Goal: Task Accomplishment & Management: Use online tool/utility

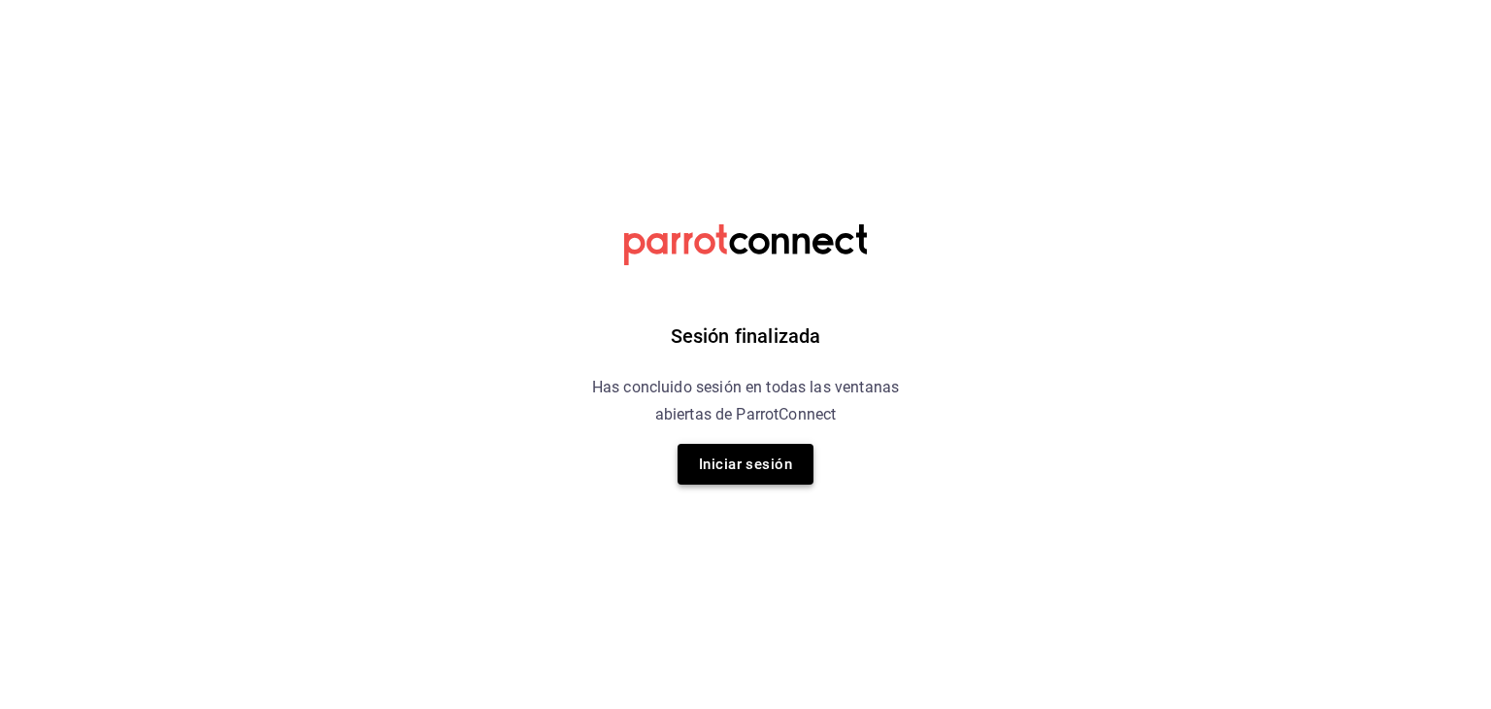
click at [755, 456] on button "Iniciar sesión" at bounding box center [746, 464] width 136 height 41
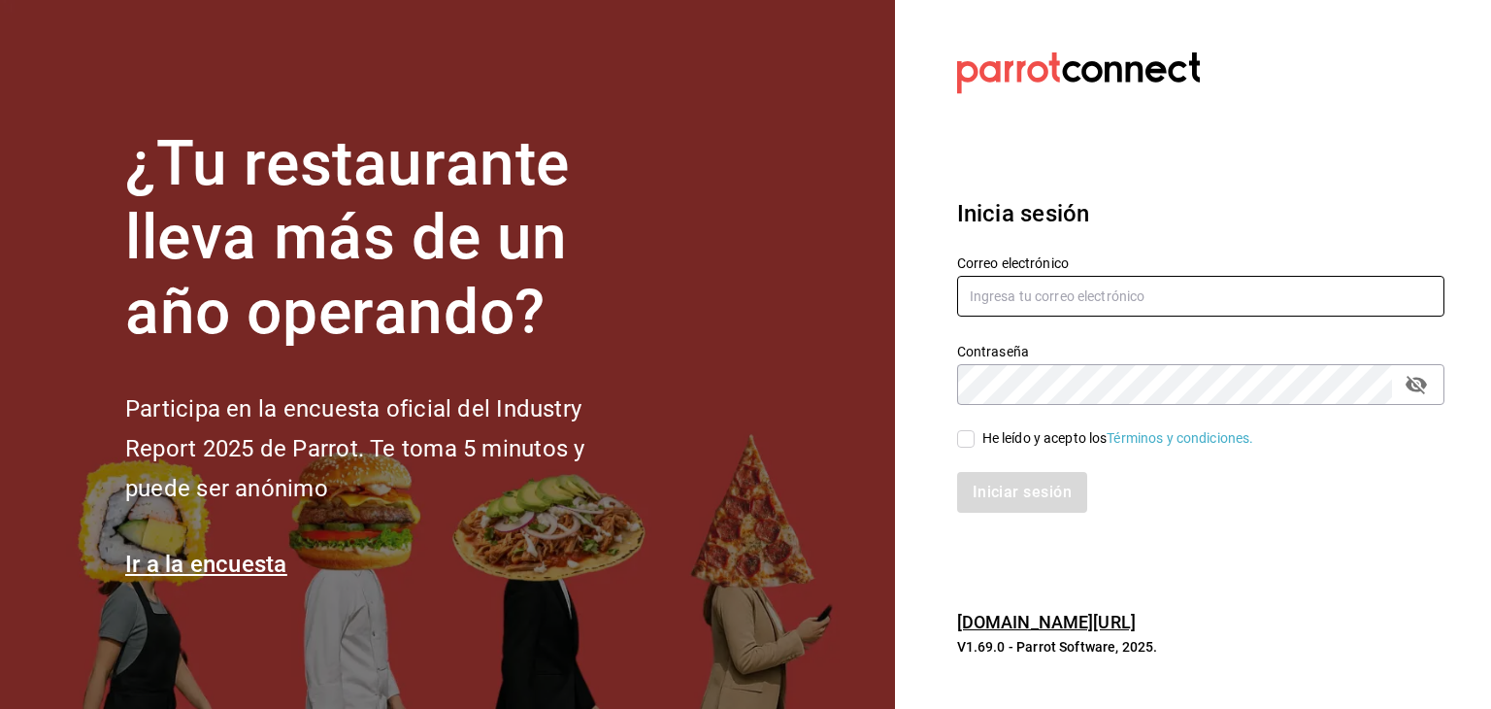
click at [1010, 288] on input "text" at bounding box center [1200, 296] width 487 height 41
type input "comprasquimera@gmail.com"
click at [965, 442] on input "He leído y acepto los Términos y condiciones." at bounding box center [965, 438] width 17 height 17
checkbox input "true"
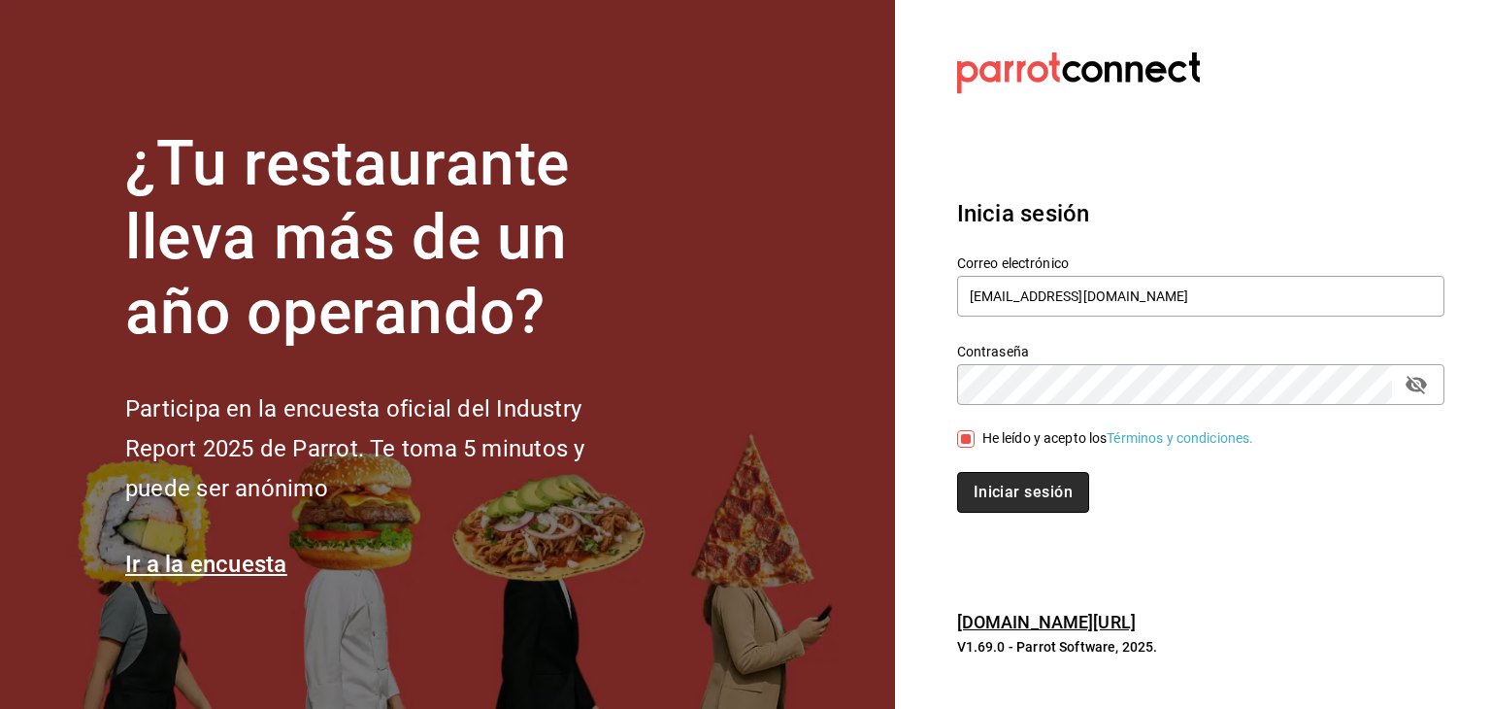
click at [994, 488] on button "Iniciar sesión" at bounding box center [1023, 492] width 132 height 41
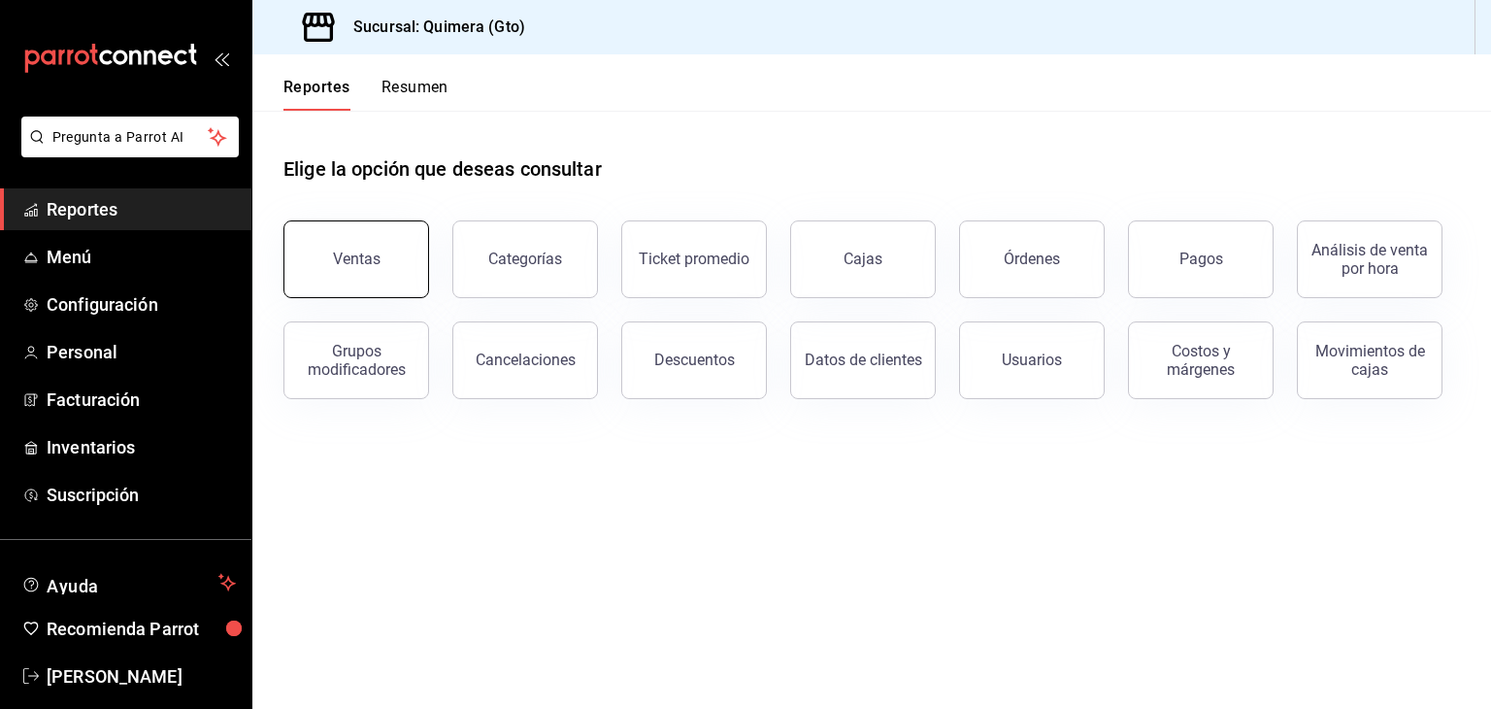
click at [305, 259] on button "Ventas" at bounding box center [356, 259] width 146 height 78
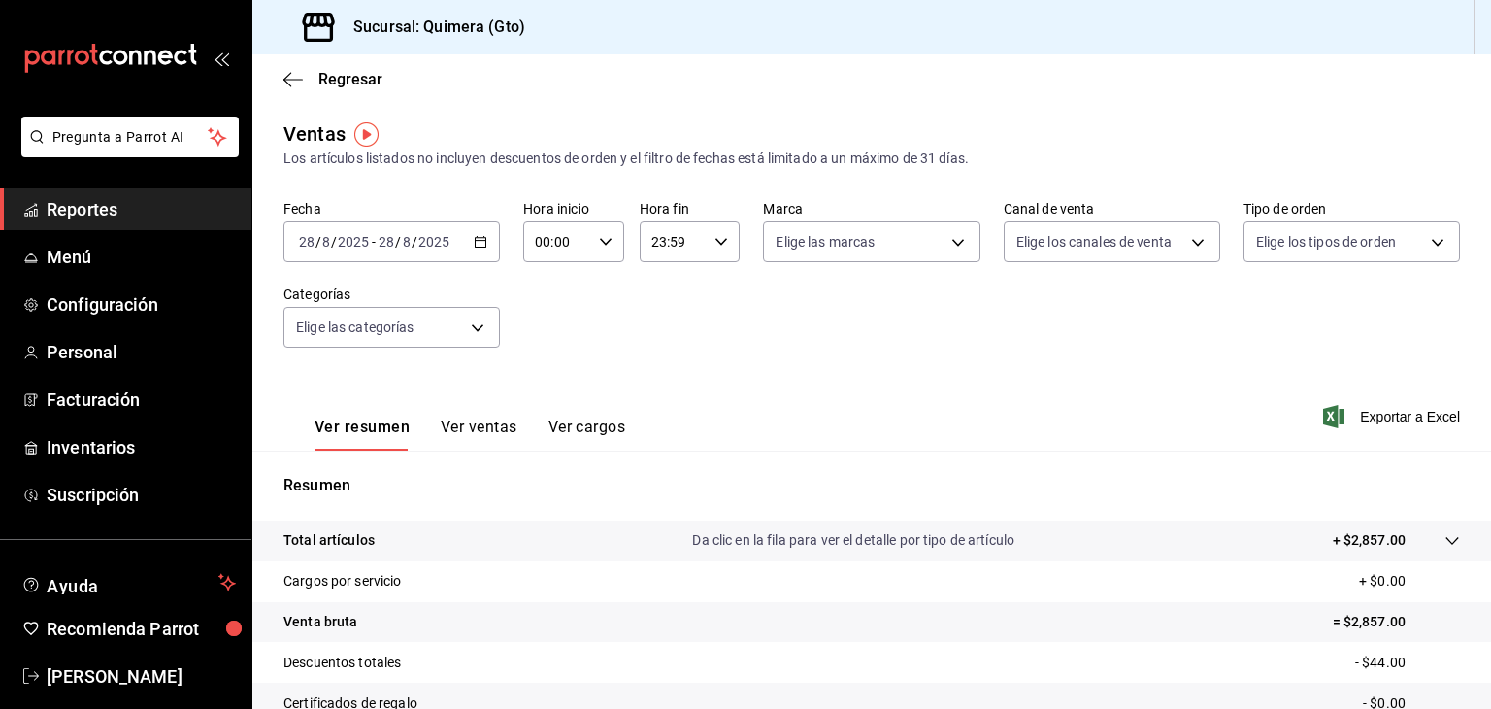
click at [476, 241] on \(Stroke\) "button" at bounding box center [481, 240] width 11 height 1
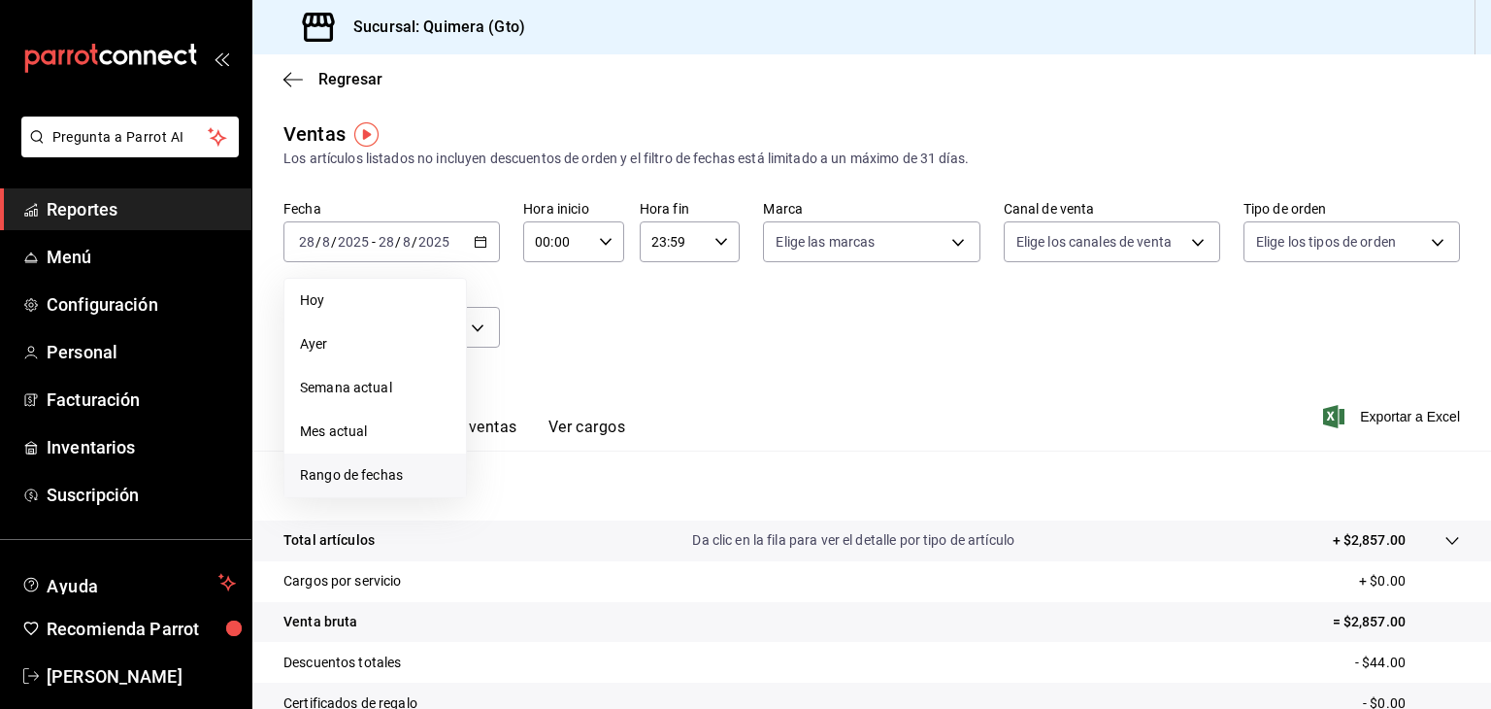
click at [346, 475] on span "Rango de fechas" at bounding box center [375, 475] width 150 height 20
click at [678, 308] on icon "button" at bounding box center [680, 312] width 23 height 23
click at [546, 543] on abbr "29" at bounding box center [541, 542] width 13 height 14
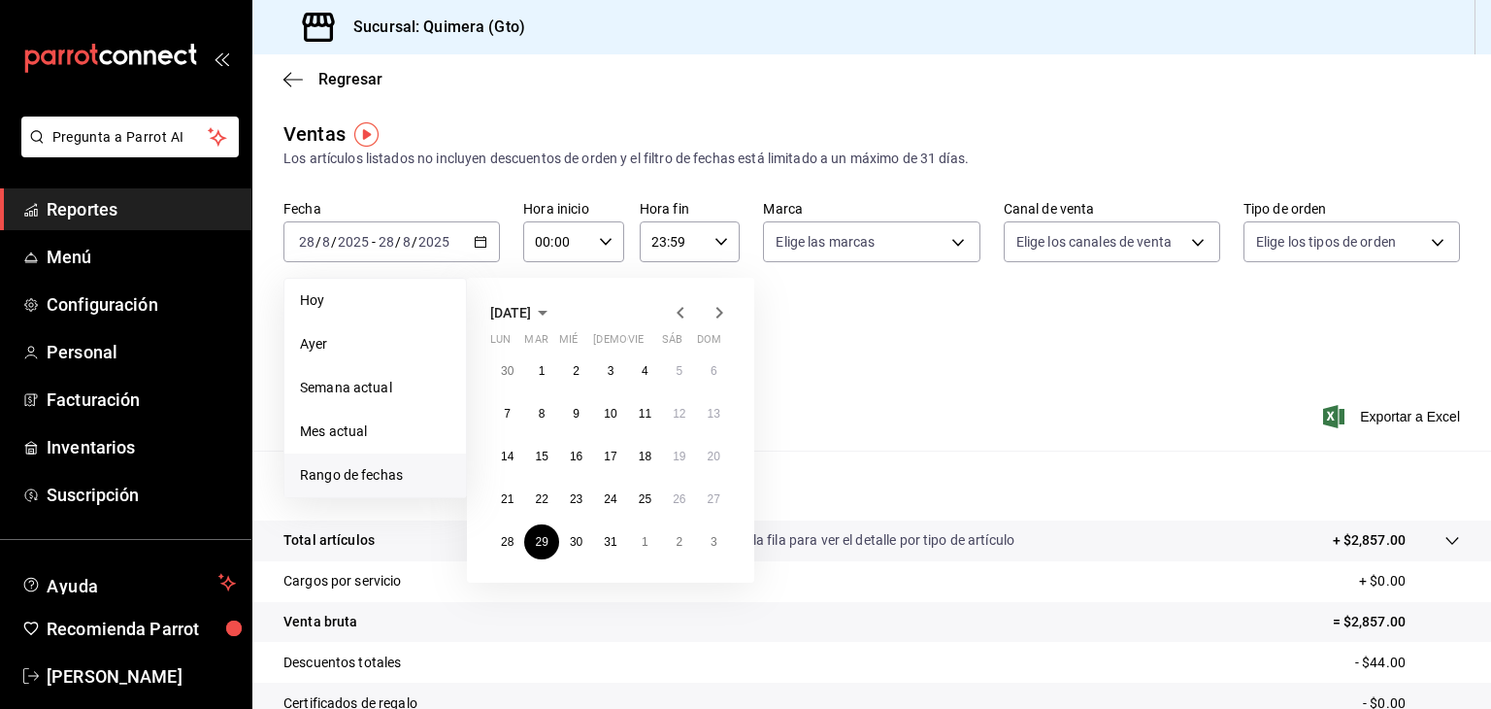
click at [722, 317] on icon "button" at bounding box center [719, 312] width 23 height 23
click at [606, 538] on abbr "28" at bounding box center [610, 542] width 13 height 14
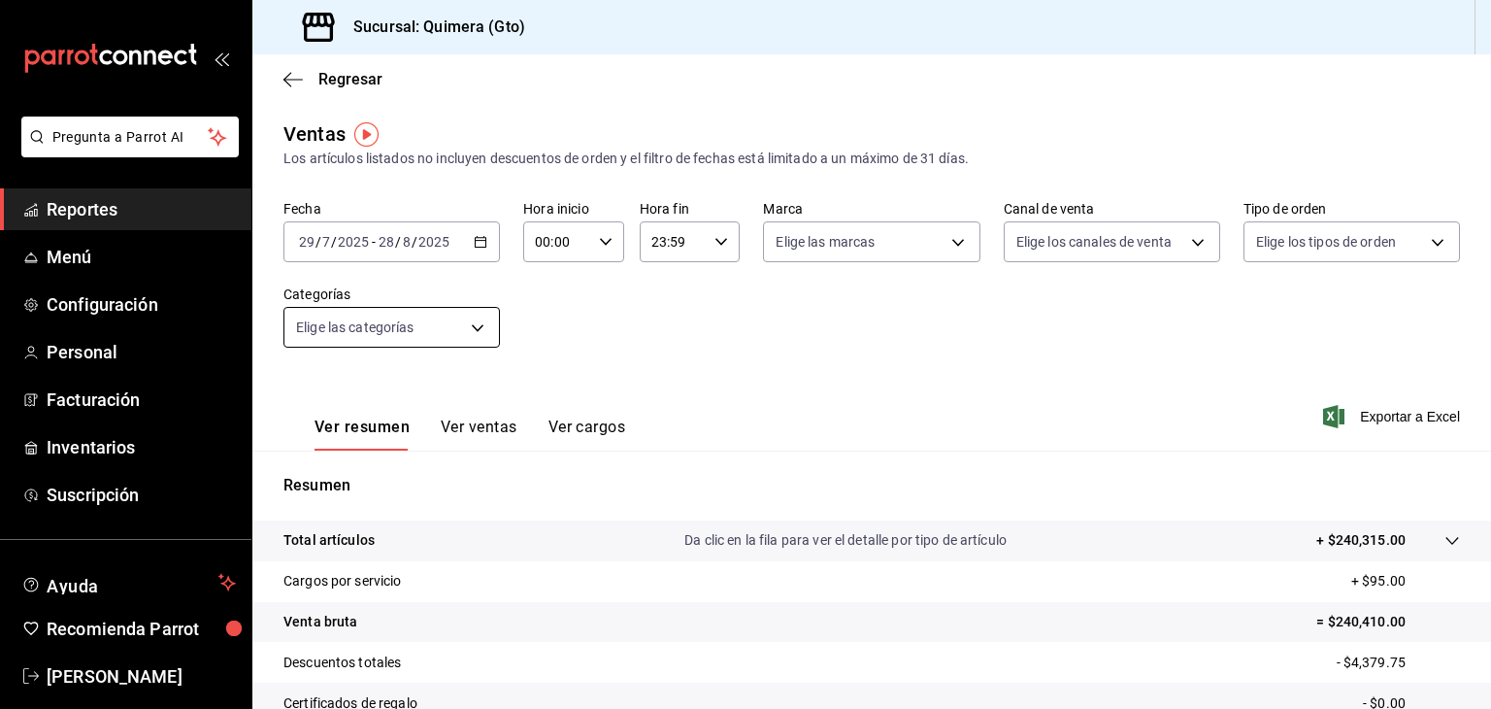
click at [396, 318] on body "Pregunta a Parrot AI Reportes Menú Configuración Personal Facturación Inventari…" at bounding box center [745, 354] width 1491 height 709
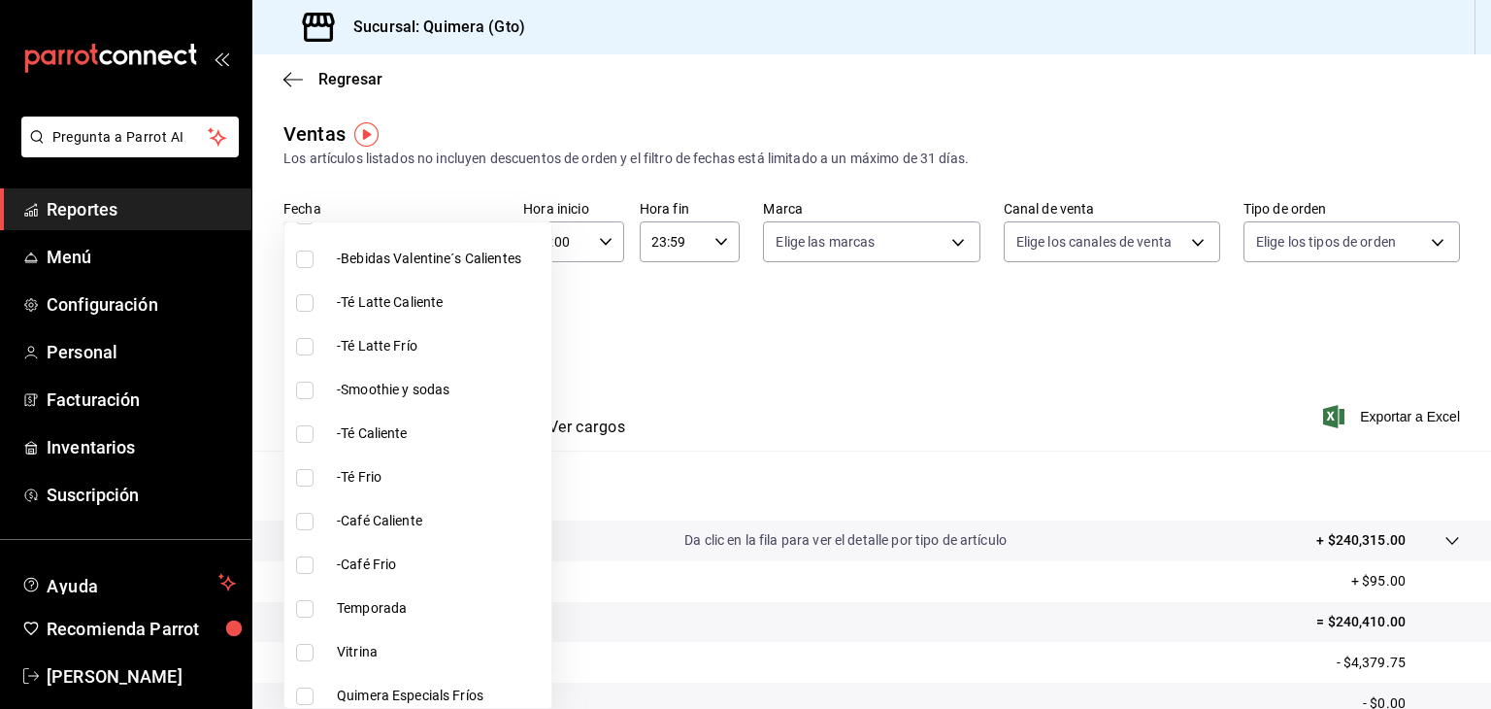
scroll to position [404, 0]
click at [343, 667] on li "Vitrina" at bounding box center [417, 651] width 267 height 44
type input "7040d41e-0c1f-4fa7-9be0-e3bed4d295c9"
checkbox input "true"
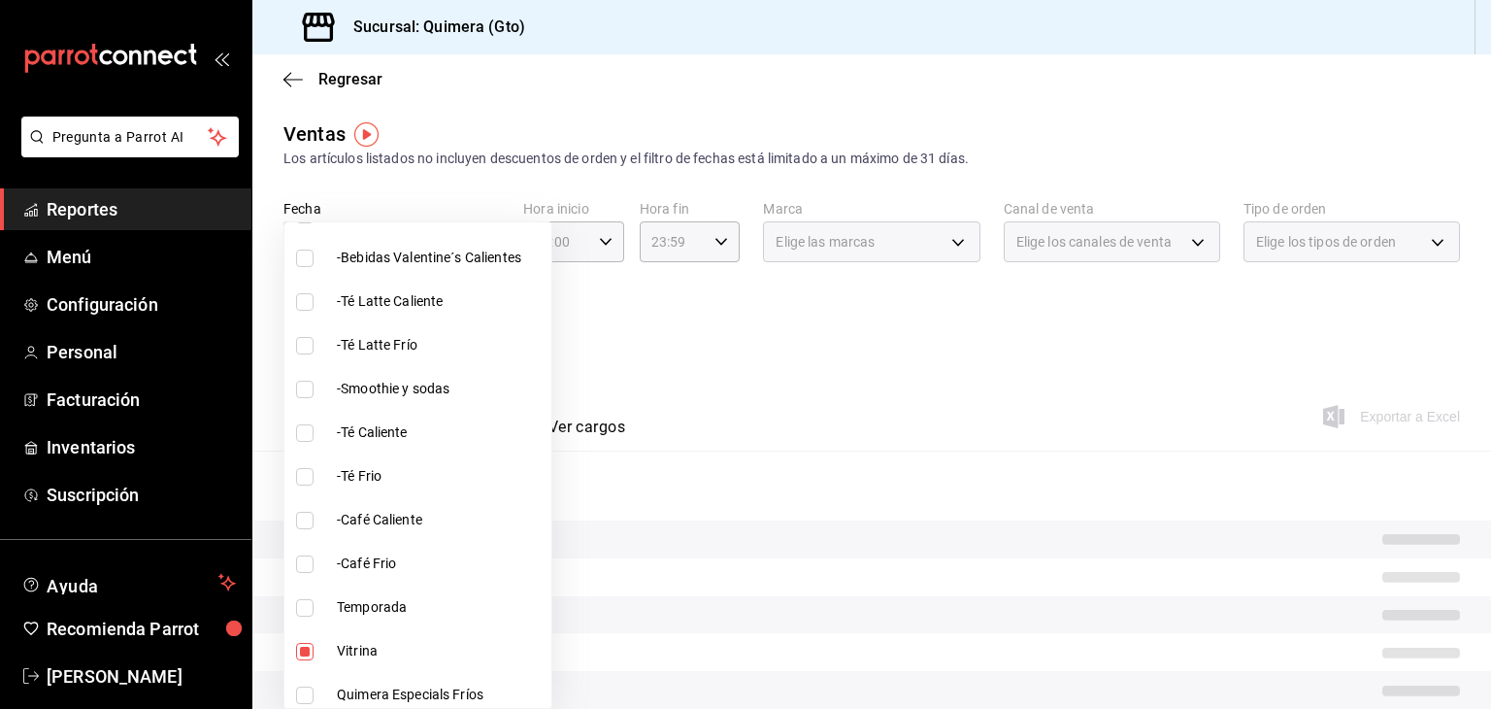
click at [687, 389] on div at bounding box center [745, 354] width 1491 height 709
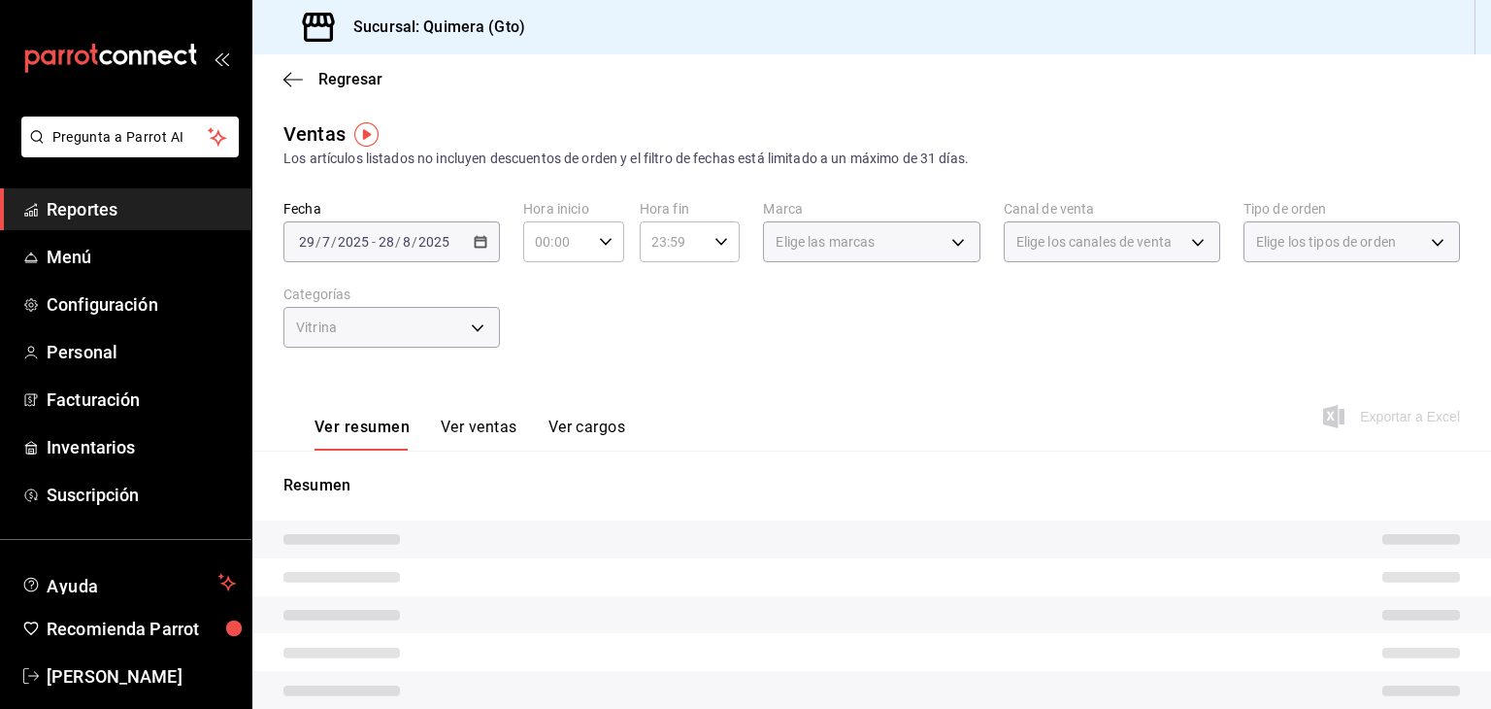
click at [466, 426] on button "Ver ventas" at bounding box center [479, 433] width 77 height 33
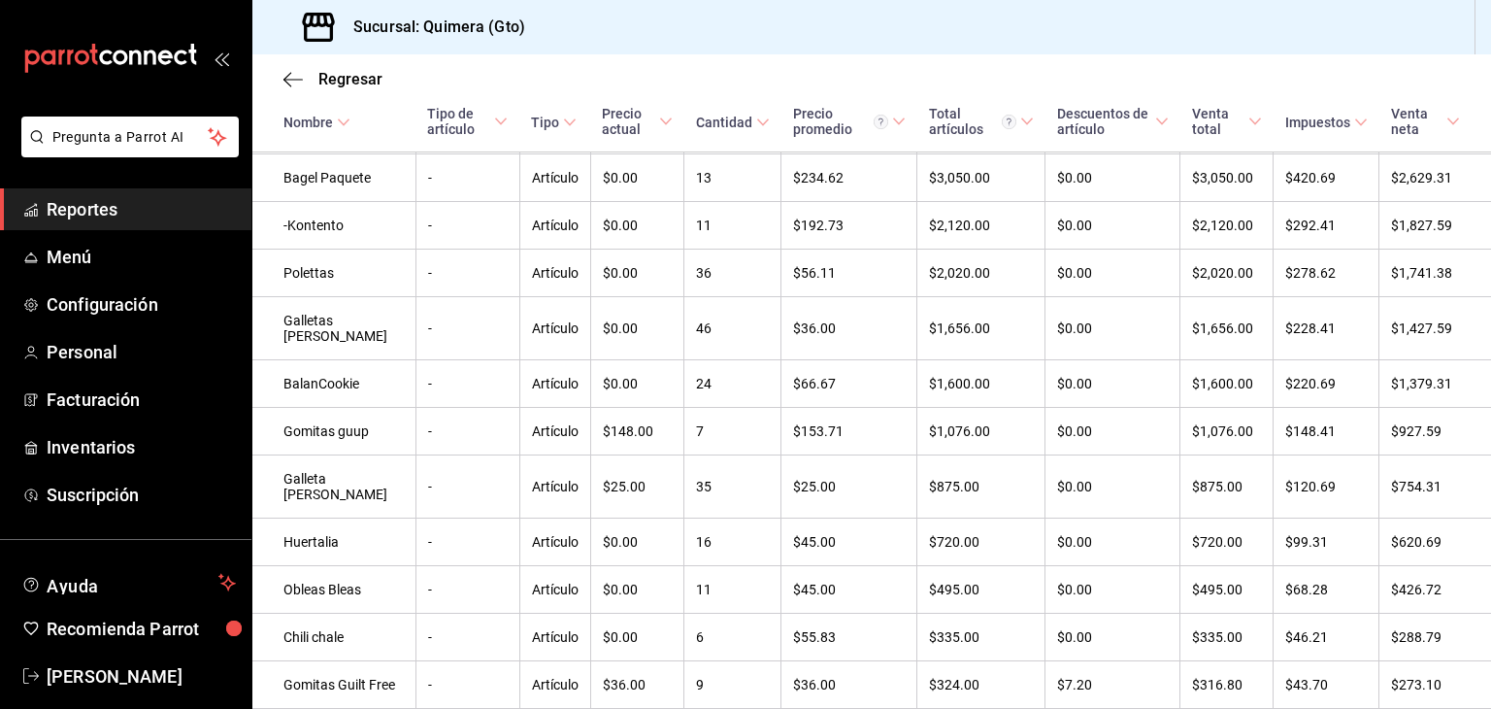
scroll to position [489, 0]
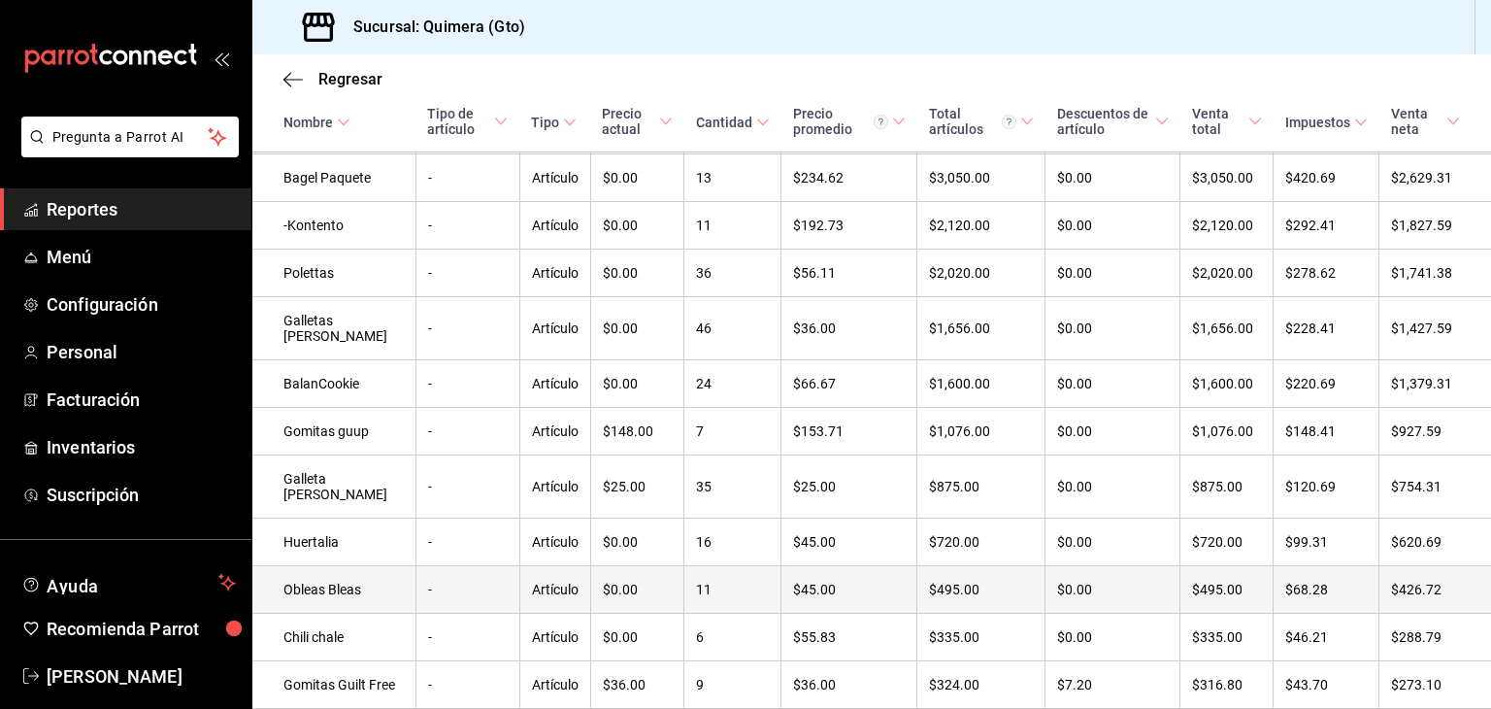
click at [317, 602] on td "Obleas Bleas" at bounding box center [333, 590] width 163 height 48
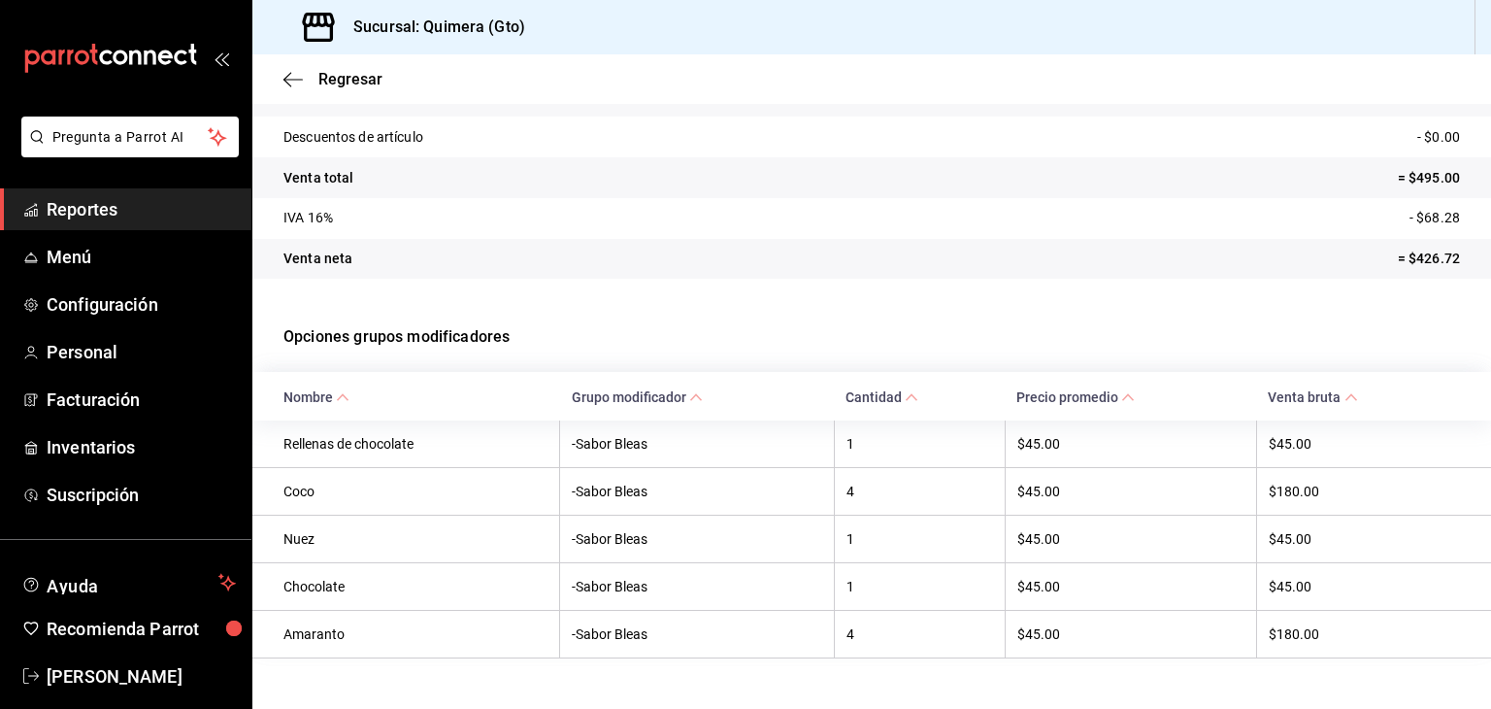
scroll to position [260, 0]
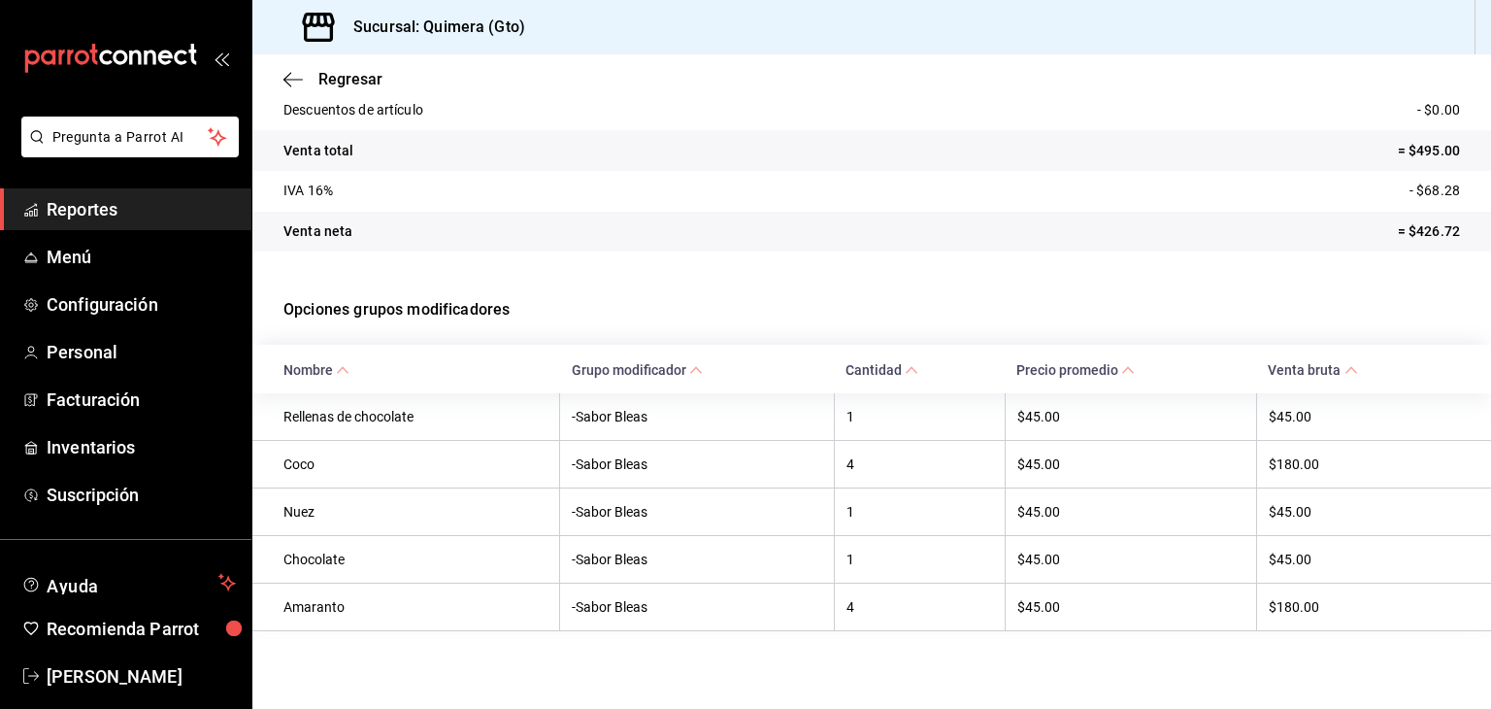
click at [104, 209] on span "Reportes" at bounding box center [141, 209] width 189 height 26
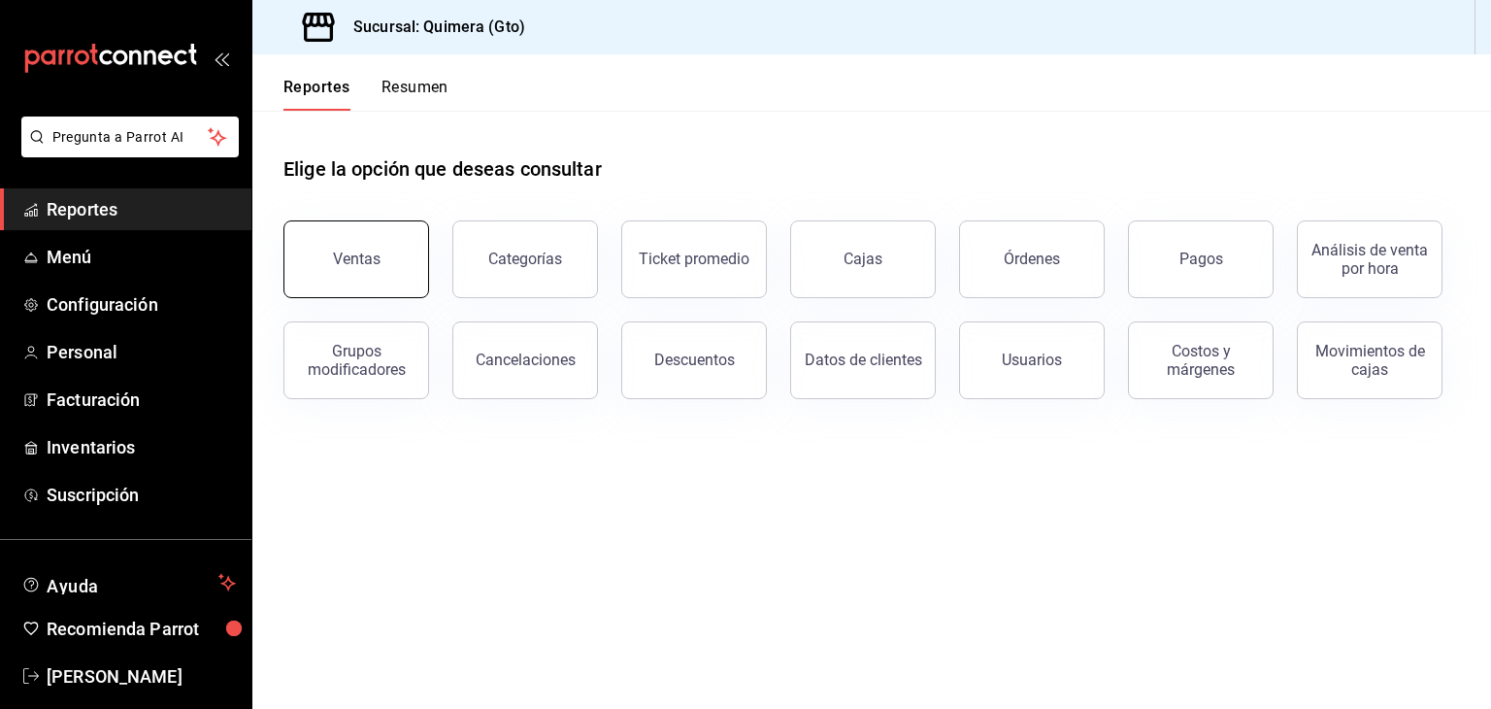
click at [346, 263] on div "Ventas" at bounding box center [357, 258] width 48 height 18
